Goal: Transaction & Acquisition: Obtain resource

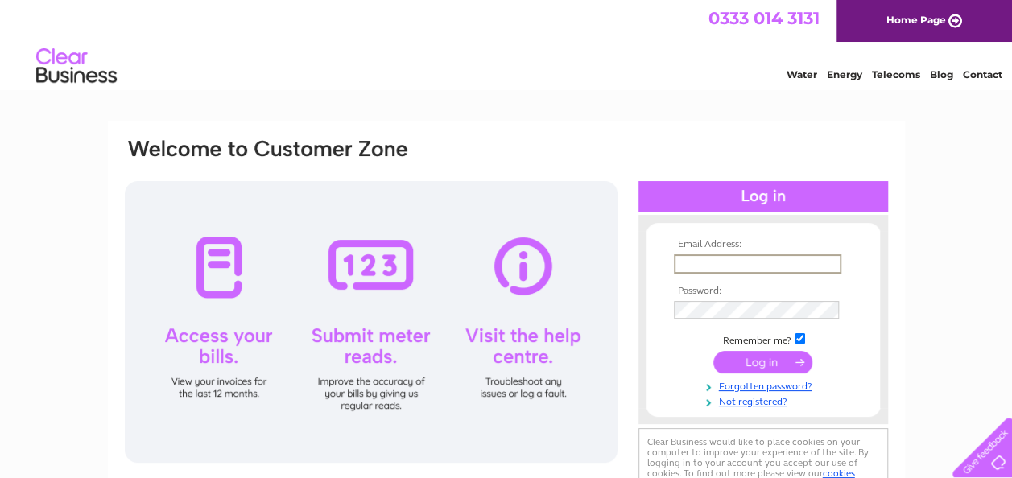
paste input "accounts@primalstrength.com"
type input "accounts@primalstrength.com"
click at [801, 337] on input "checkbox" at bounding box center [800, 338] width 10 height 10
checkbox input "false"
click at [763, 362] on input "submit" at bounding box center [762, 363] width 99 height 23
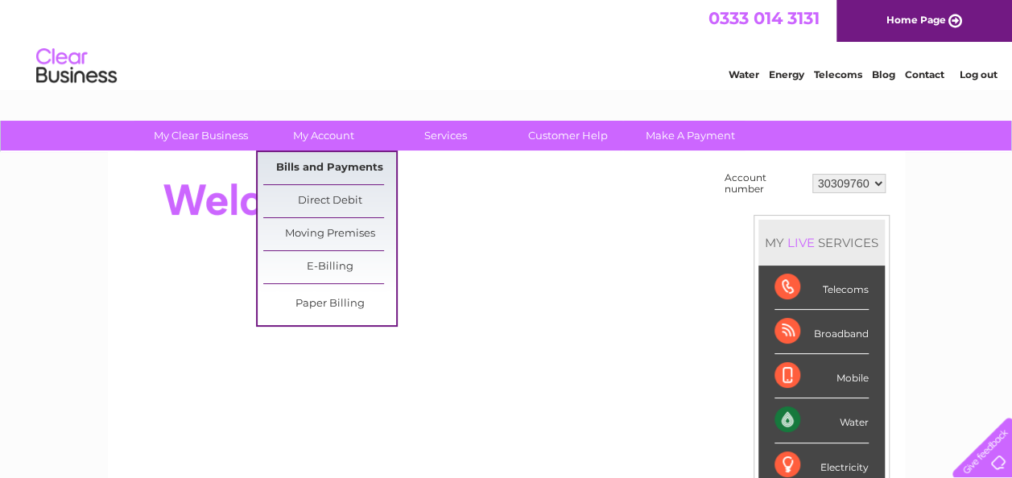
click at [287, 164] on link "Bills and Payments" at bounding box center [329, 168] width 133 height 32
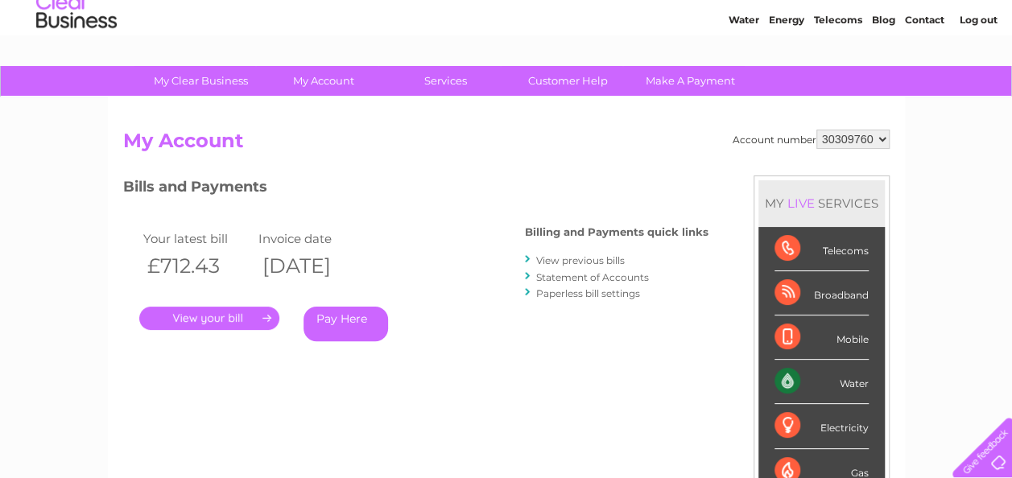
scroll to position [81, 0]
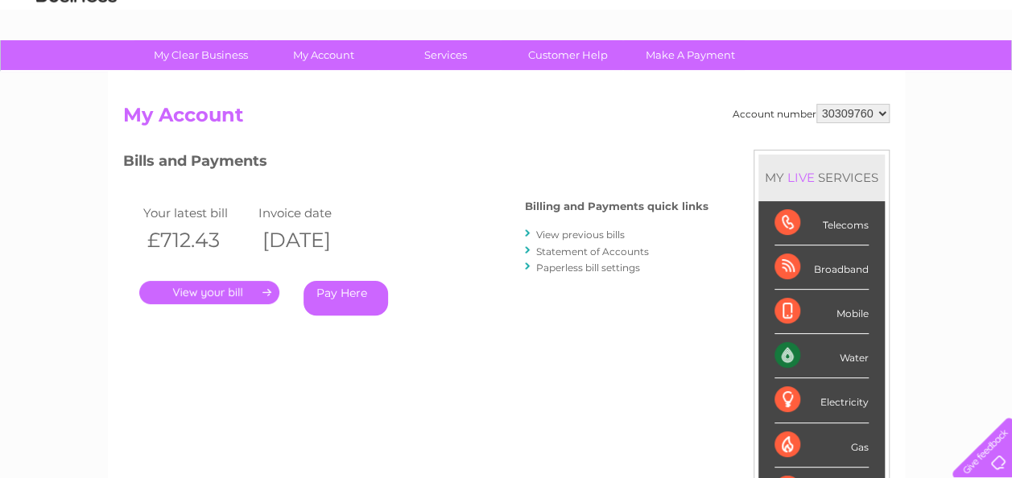
click at [610, 252] on link "Statement of Accounts" at bounding box center [592, 252] width 113 height 12
click at [245, 291] on link "." at bounding box center [209, 292] width 140 height 23
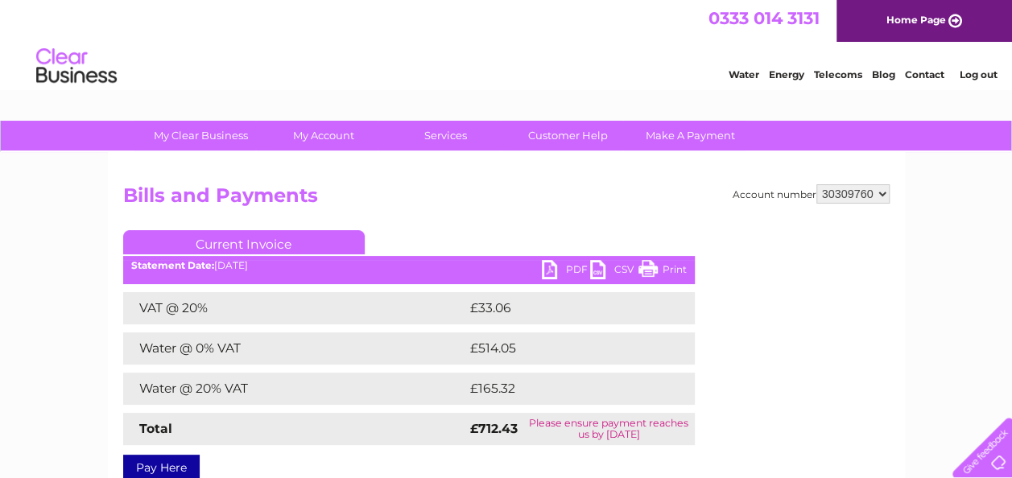
click at [554, 267] on link "PDF" at bounding box center [566, 271] width 48 height 23
click at [962, 74] on link "Log out" at bounding box center [978, 74] width 38 height 12
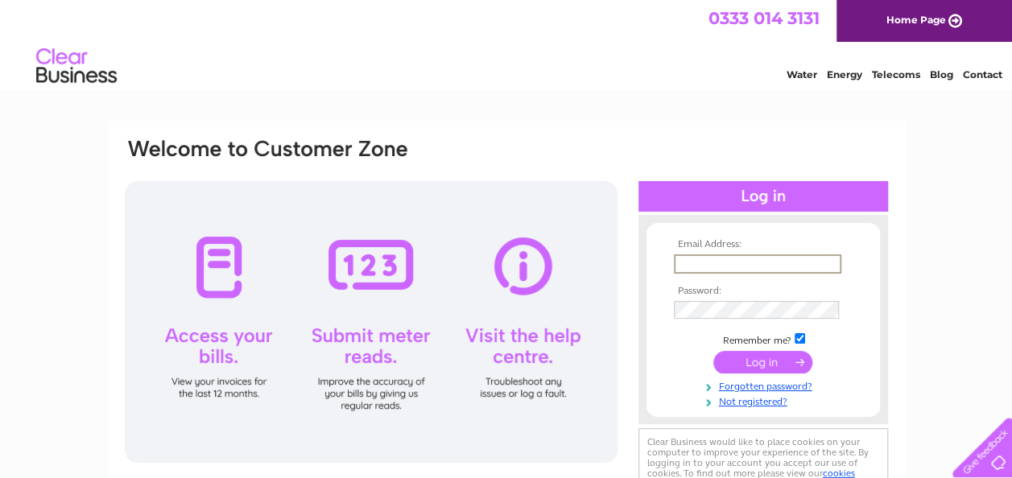
paste input "team.finance@primalstrength.com"
type input "team.finance@primalstrength.com"
click at [803, 340] on input "checkbox" at bounding box center [800, 338] width 10 height 10
checkbox input "false"
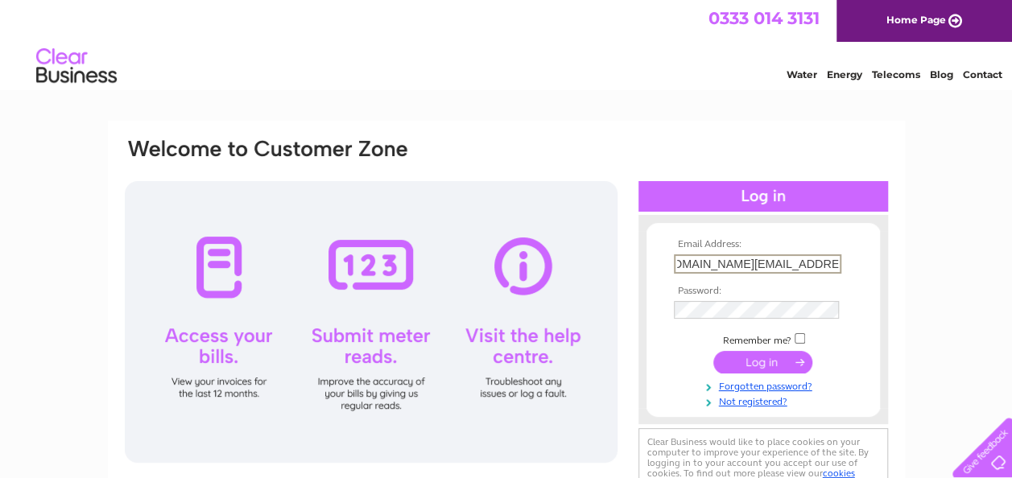
scroll to position [0, 0]
click at [749, 364] on input "submit" at bounding box center [762, 363] width 99 height 23
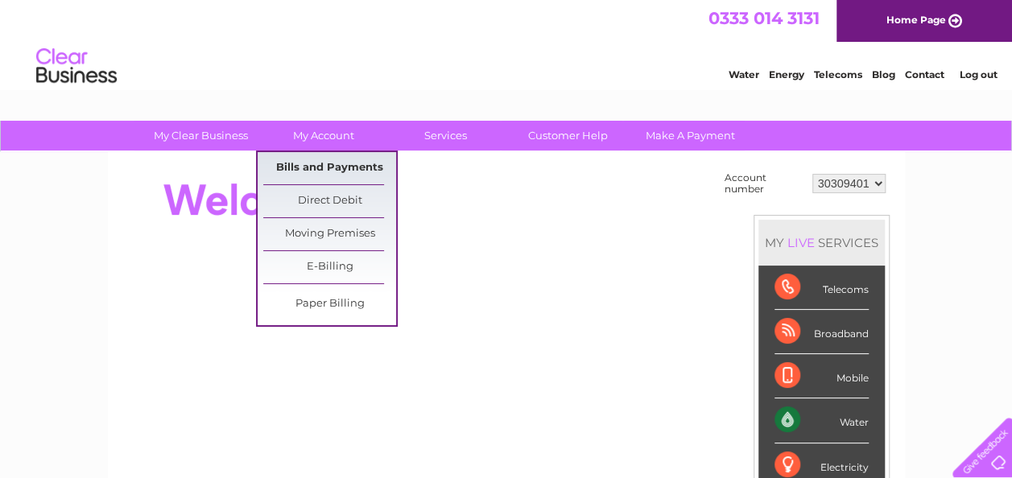
click at [325, 163] on link "Bills and Payments" at bounding box center [329, 168] width 133 height 32
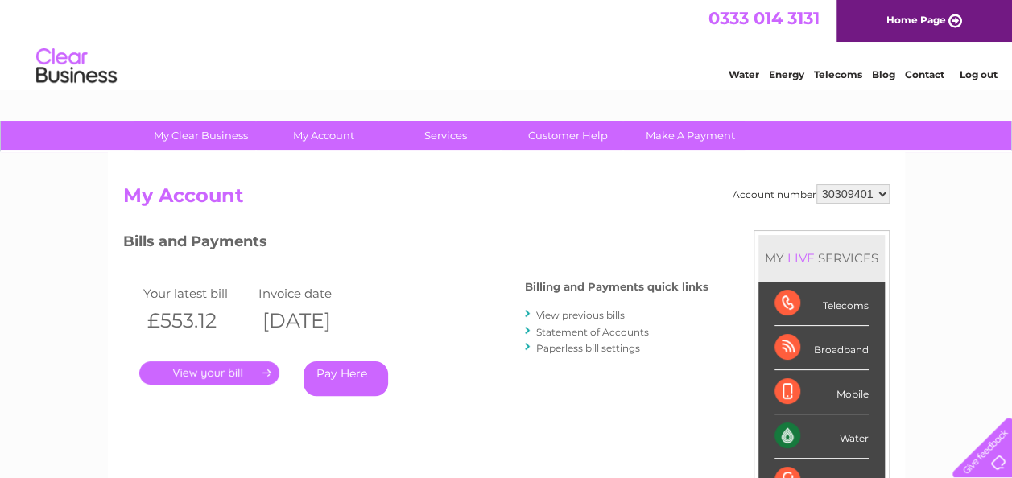
click at [553, 333] on link "Statement of Accounts" at bounding box center [592, 332] width 113 height 12
click at [239, 367] on link "." at bounding box center [209, 372] width 140 height 23
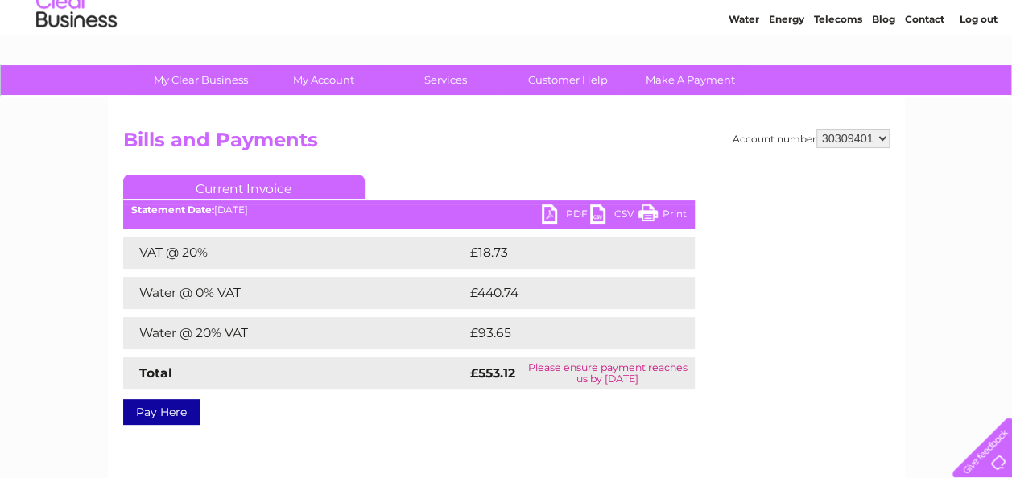
scroll to position [81, 0]
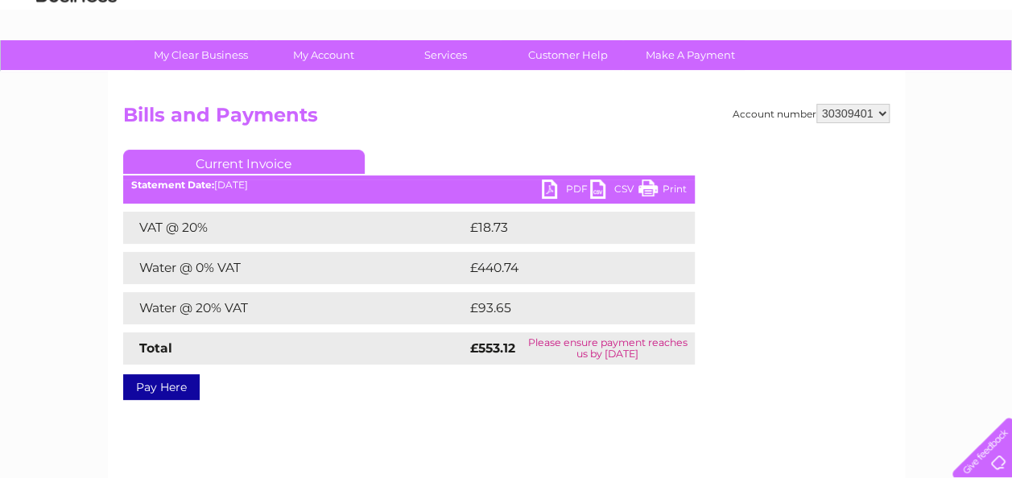
click at [544, 192] on link "PDF" at bounding box center [566, 191] width 48 height 23
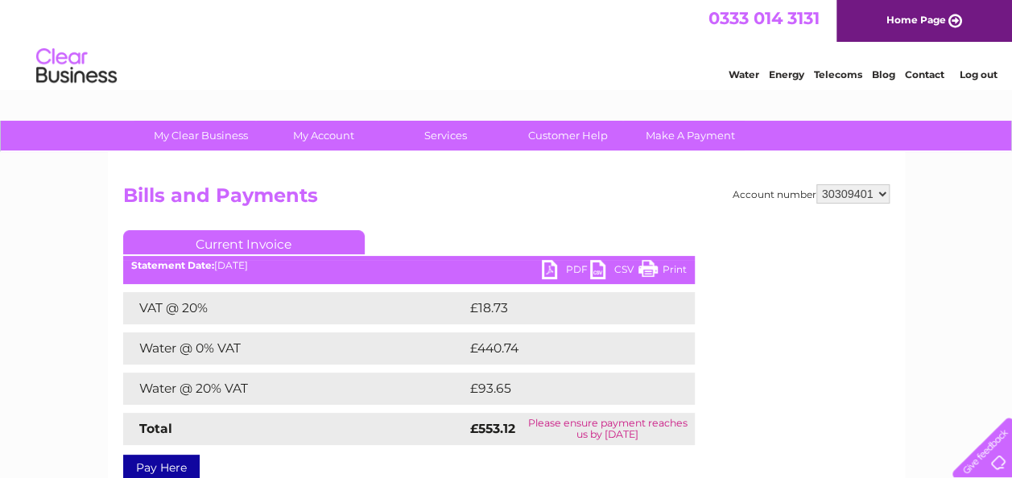
click at [518, 192] on h2 "Bills and Payments" at bounding box center [506, 199] width 766 height 31
click at [987, 75] on link "Log out" at bounding box center [978, 74] width 38 height 12
